Goal: Information Seeking & Learning: Learn about a topic

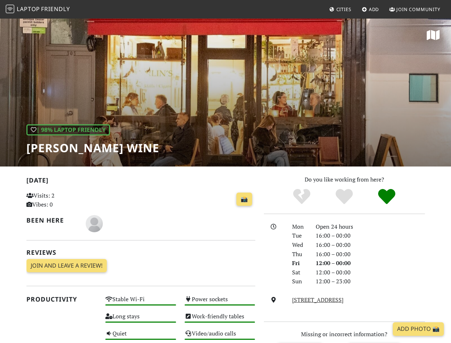
click at [69, 130] on div "| 98% Laptop Friendly" at bounding box center [68, 129] width 84 height 11
click at [141, 302] on div "Stable Wi-Fi High" at bounding box center [140, 302] width 79 height 17
click at [220, 302] on div "Power sockets High" at bounding box center [219, 302] width 79 height 17
click at [141, 320] on div "Long stays High" at bounding box center [140, 319] width 79 height 17
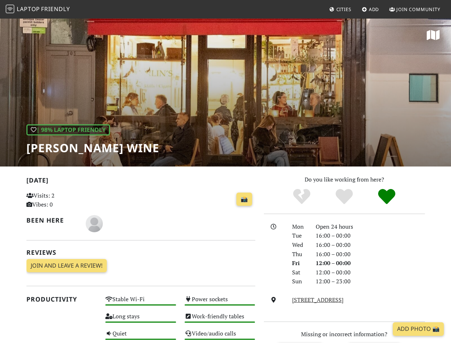
click at [220, 320] on div "Work-friendly tables High" at bounding box center [219, 319] width 79 height 17
click at [141, 335] on div "Quiet High" at bounding box center [140, 336] width 79 height 17
click at [220, 335] on div "Video/audio calls High" at bounding box center [219, 336] width 79 height 17
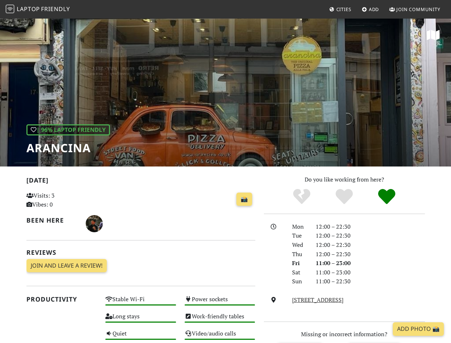
click at [69, 130] on div "| 96% Laptop Friendly" at bounding box center [68, 129] width 84 height 11
click at [141, 302] on div "Stable Wi-Fi High" at bounding box center [140, 302] width 79 height 17
click at [220, 302] on div "Power sockets High" at bounding box center [219, 302] width 79 height 17
click at [141, 320] on div "Long stays High" at bounding box center [140, 319] width 79 height 17
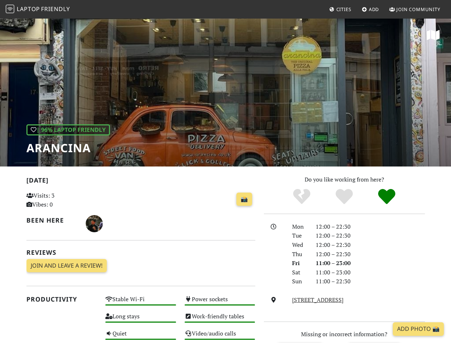
click at [220, 320] on div "Work-friendly tables High" at bounding box center [219, 319] width 79 height 17
click at [141, 335] on div "Quiet High" at bounding box center [140, 336] width 79 height 17
click at [220, 335] on div "Video/audio calls High" at bounding box center [219, 336] width 79 height 17
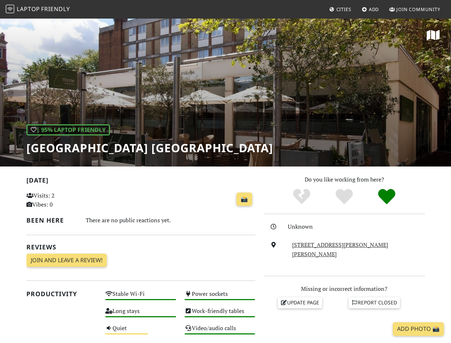
click at [69, 130] on div "| 95% Laptop Friendly" at bounding box center [68, 129] width 84 height 11
click at [141, 297] on div "Stable Wi-Fi High" at bounding box center [140, 297] width 79 height 17
click at [220, 297] on div "Power sockets High" at bounding box center [219, 297] width 79 height 17
click at [141, 314] on div "Long stays High" at bounding box center [140, 314] width 79 height 17
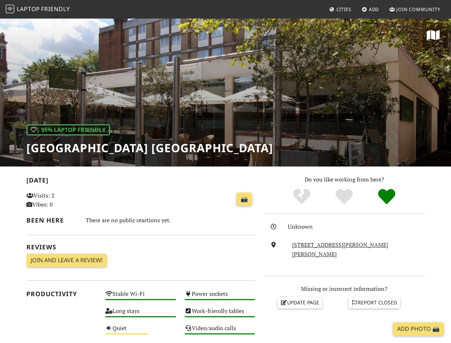
click at [220, 314] on div "Work-friendly tables High" at bounding box center [219, 314] width 79 height 17
click at [141, 331] on div "Quiet Medium" at bounding box center [140, 331] width 79 height 17
click at [220, 331] on div "Video/audio calls High" at bounding box center [219, 331] width 79 height 17
